Goal: Transaction & Acquisition: Purchase product/service

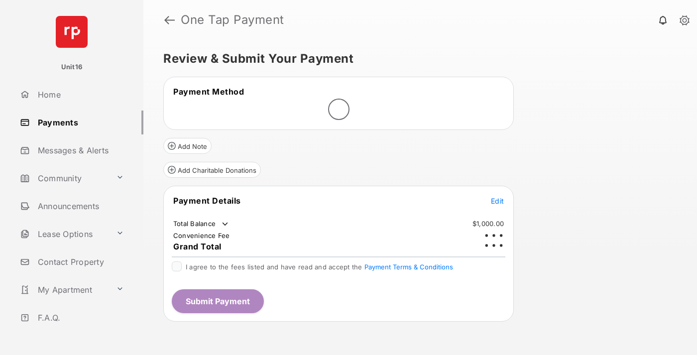
click at [497, 197] on span "Edit" at bounding box center [497, 201] width 13 height 8
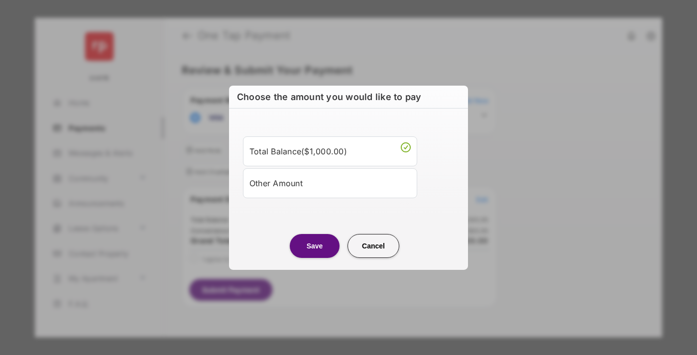
click at [330, 183] on div "Other Amount" at bounding box center [329, 182] width 161 height 17
type input "****"
click at [315, 257] on button "Save" at bounding box center [315, 246] width 50 height 24
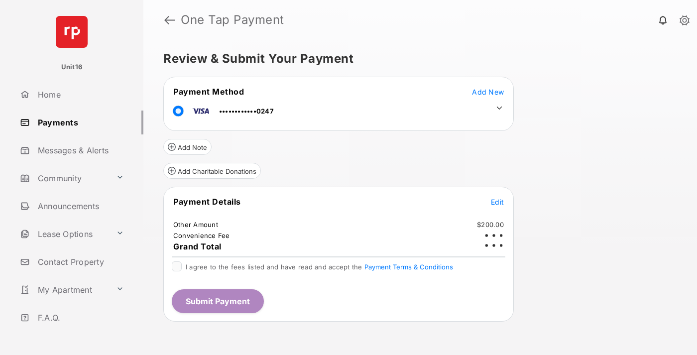
click at [499, 108] on icon at bounding box center [499, 108] width 9 height 9
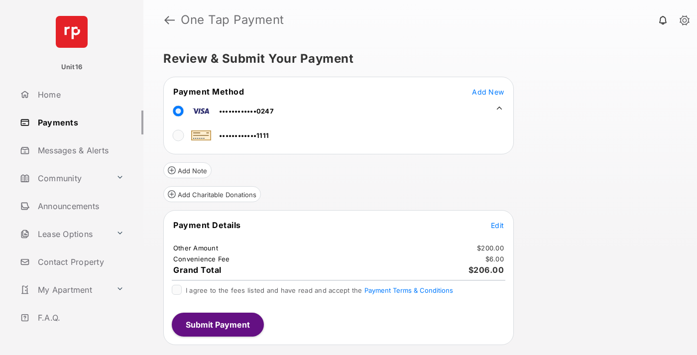
click at [497, 225] on span "Edit" at bounding box center [497, 225] width 13 height 8
click at [217, 324] on button "Submit Payment" at bounding box center [218, 325] width 92 height 24
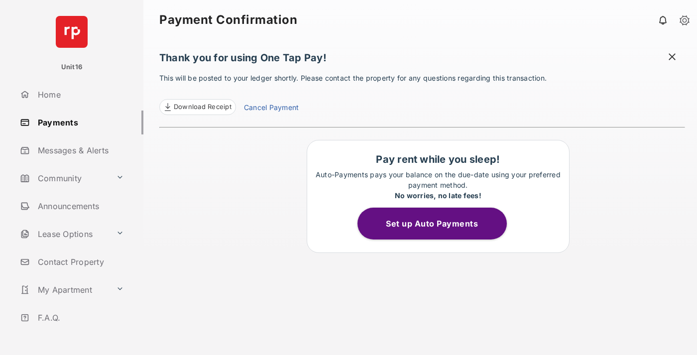
click at [271, 109] on link "Cancel Payment" at bounding box center [271, 108] width 55 height 13
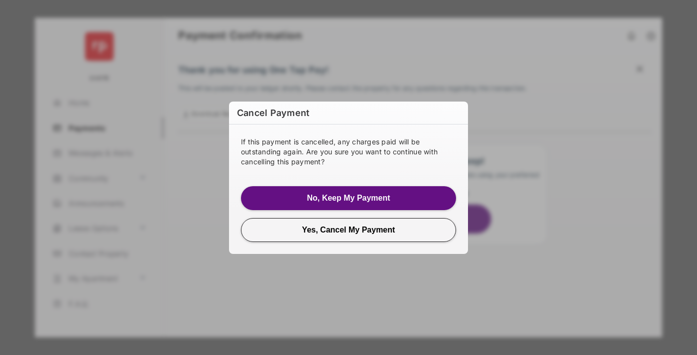
click at [349, 230] on button "Yes, Cancel My Payment" at bounding box center [348, 230] width 215 height 24
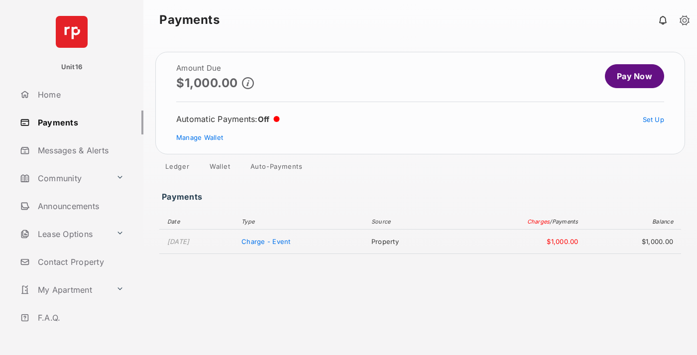
click at [200, 137] on link "Manage Wallet" at bounding box center [199, 137] width 47 height 8
